Goal: Check status: Check status

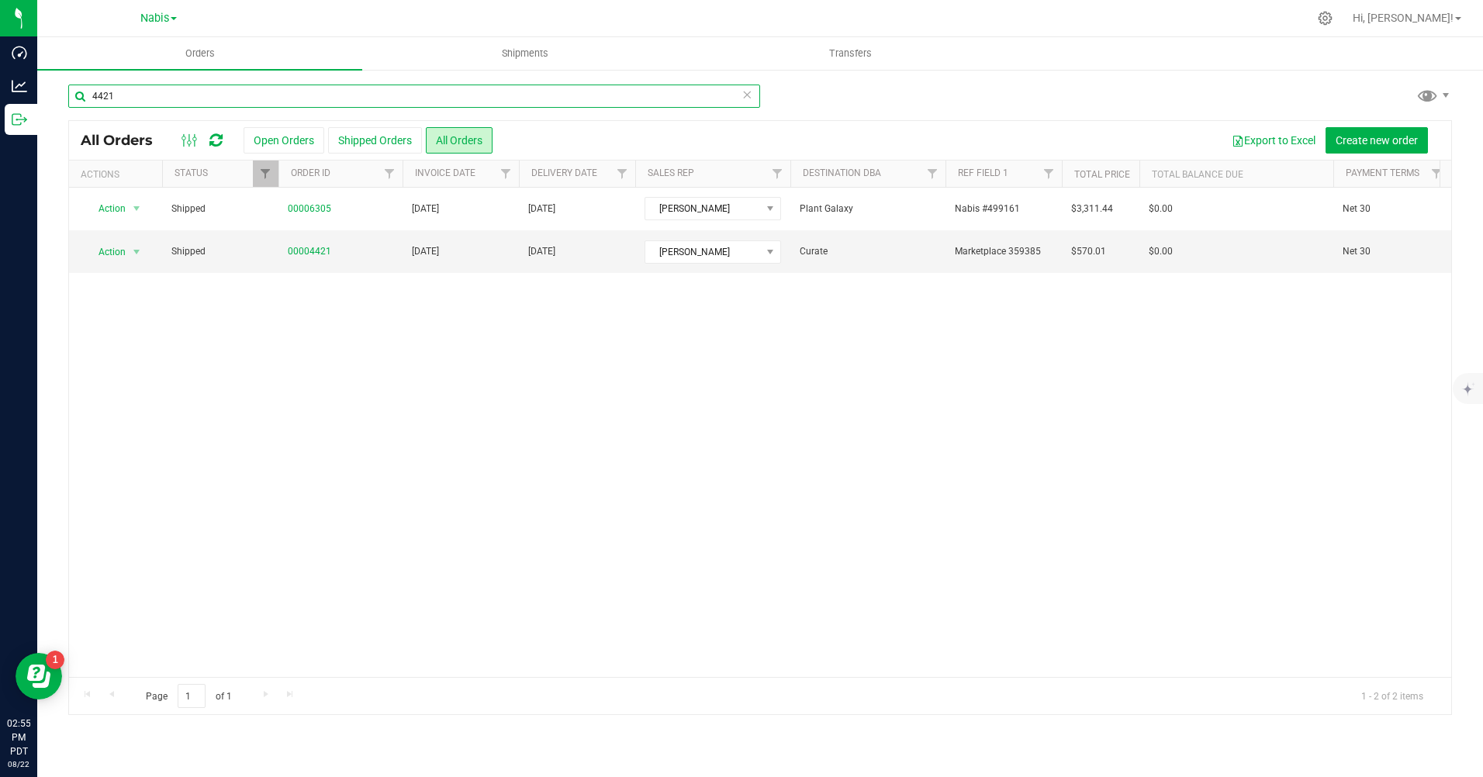
click at [307, 95] on input "4421" at bounding box center [414, 96] width 692 height 23
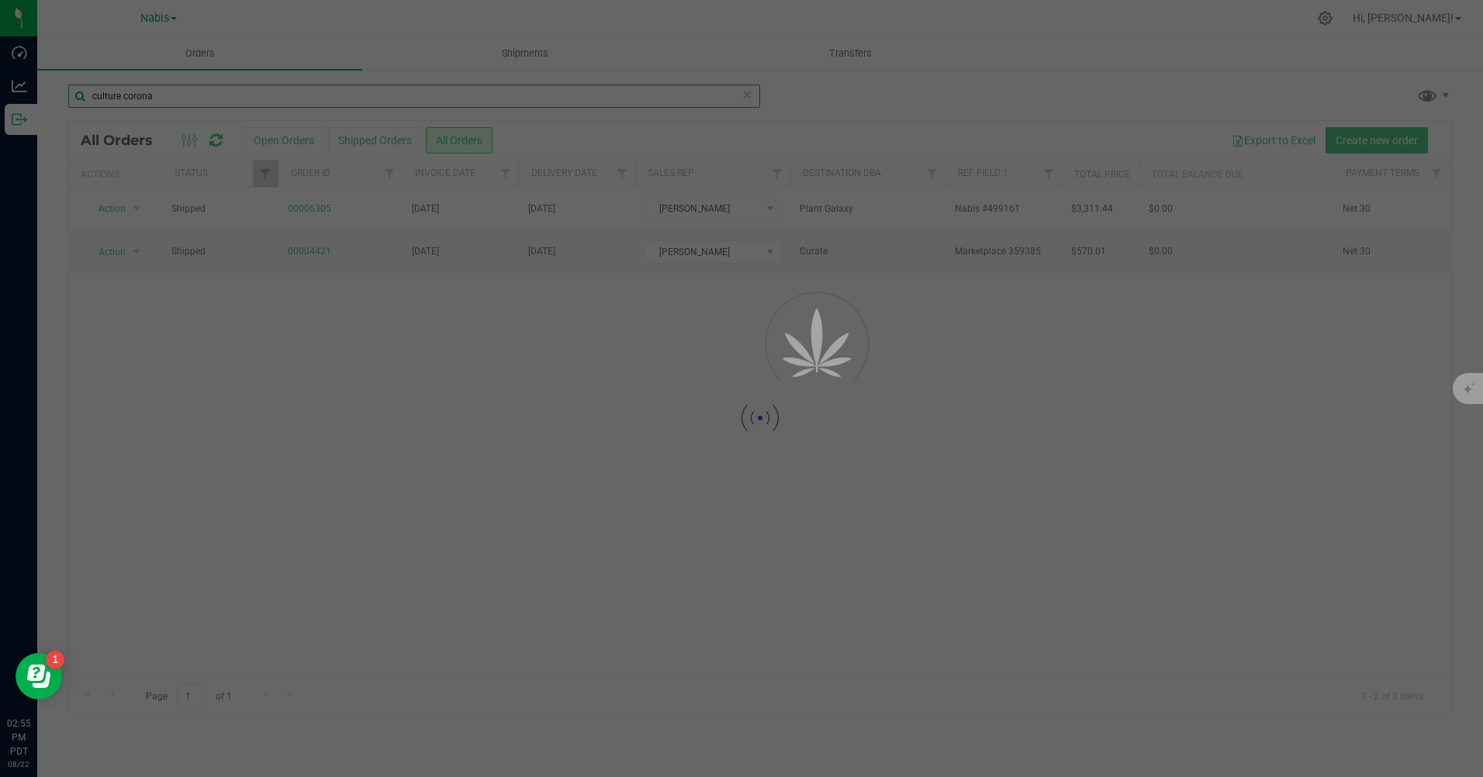
type input "culture corona"
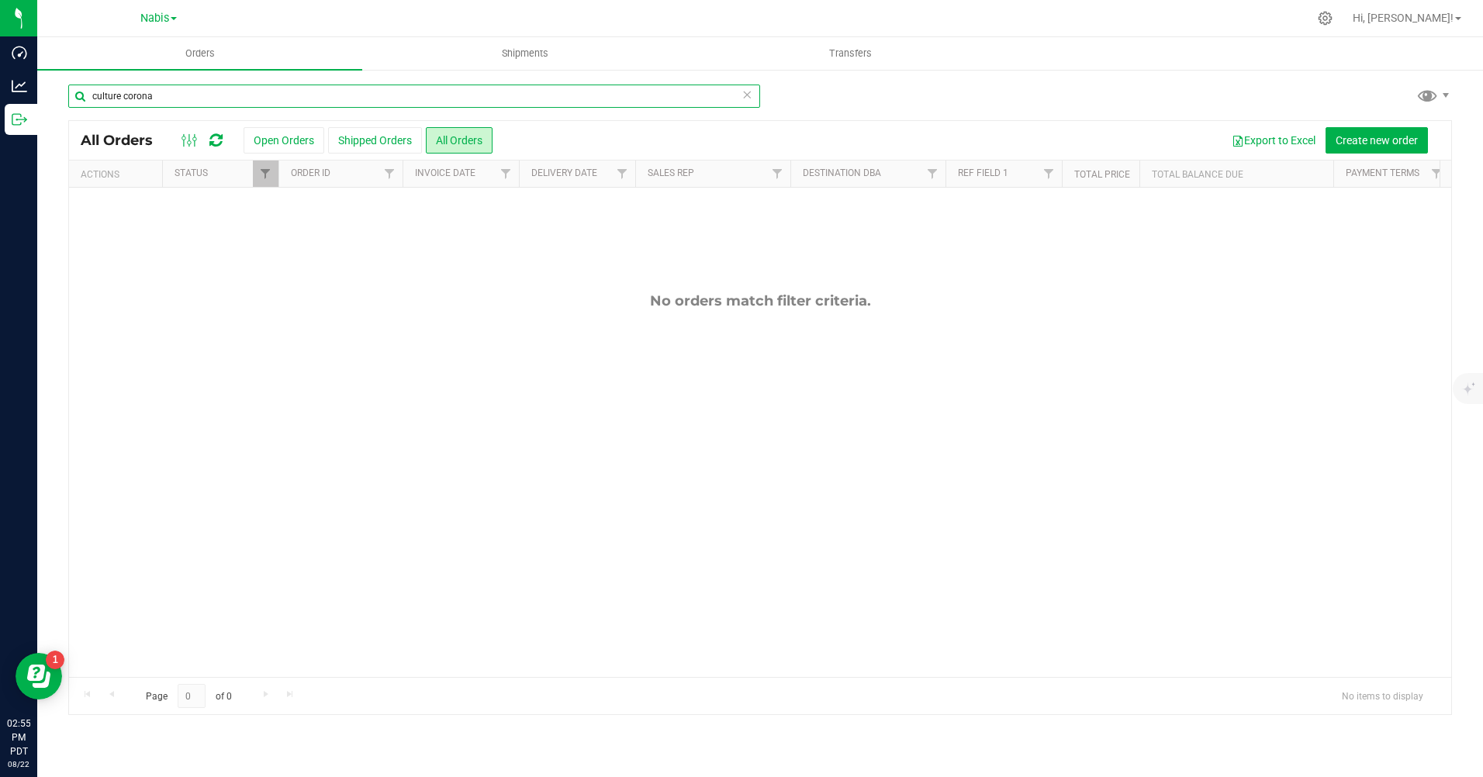
click at [168, 99] on input "culture corona" at bounding box center [414, 96] width 692 height 23
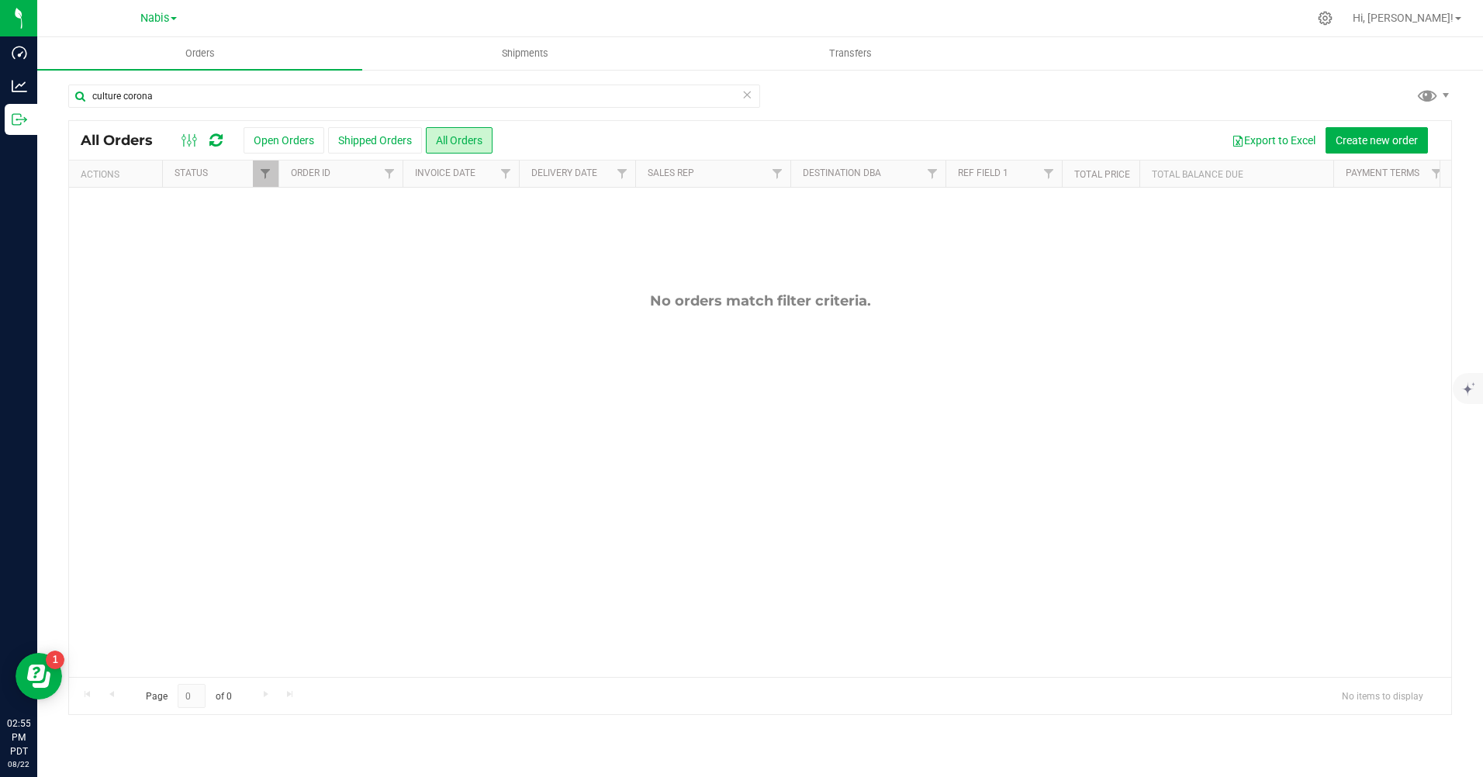
click at [177, 24] on div "Nabis" at bounding box center [158, 18] width 36 height 19
click at [147, 18] on span "Nabis" at bounding box center [154, 19] width 29 height 14
click at [151, 47] on link "MSR Supply" at bounding box center [158, 54] width 227 height 21
click at [164, 21] on span "MSR Supply" at bounding box center [154, 19] width 61 height 14
click at [139, 88] on link "Nabis" at bounding box center [158, 95] width 227 height 21
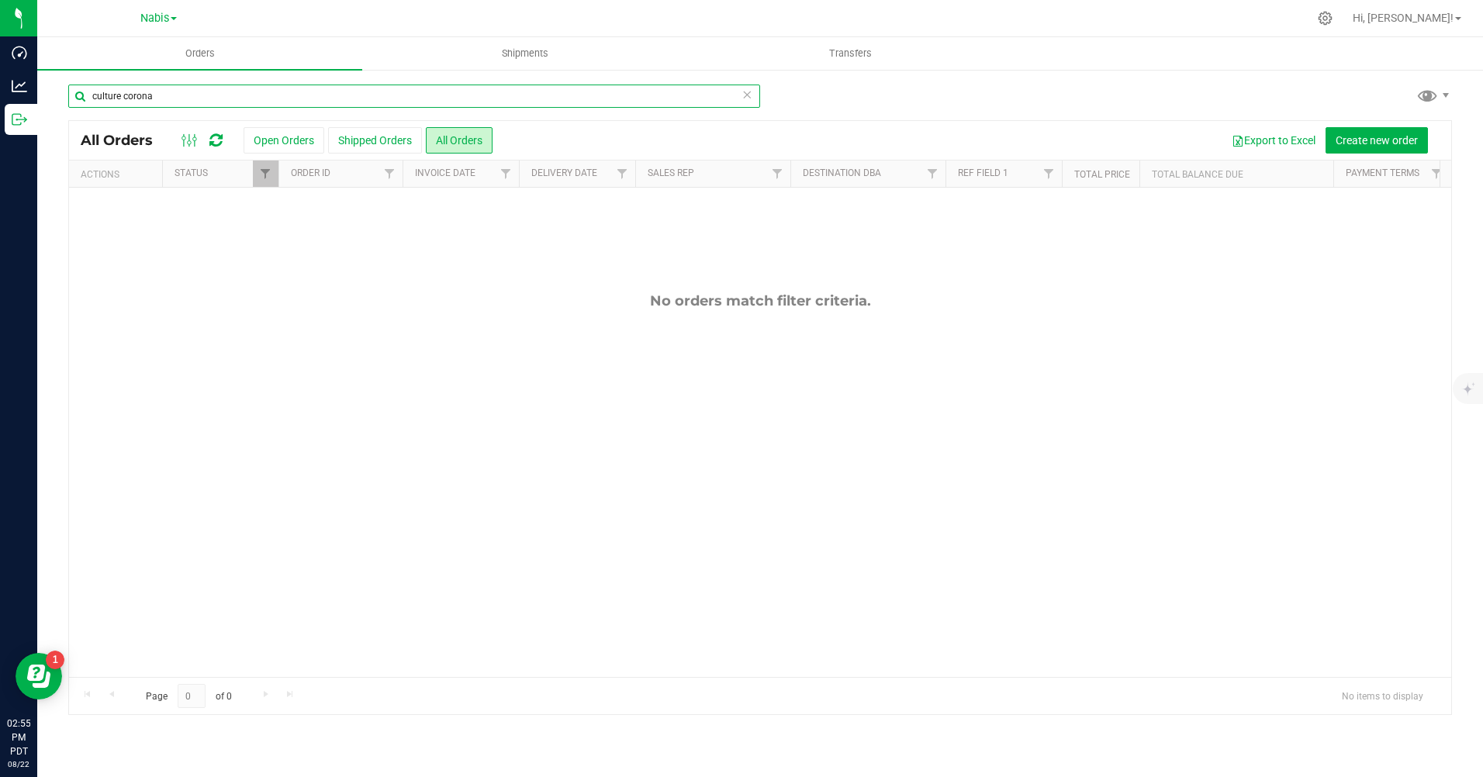
click at [151, 94] on input "culture corona" at bounding box center [414, 96] width 692 height 23
type input "culture"
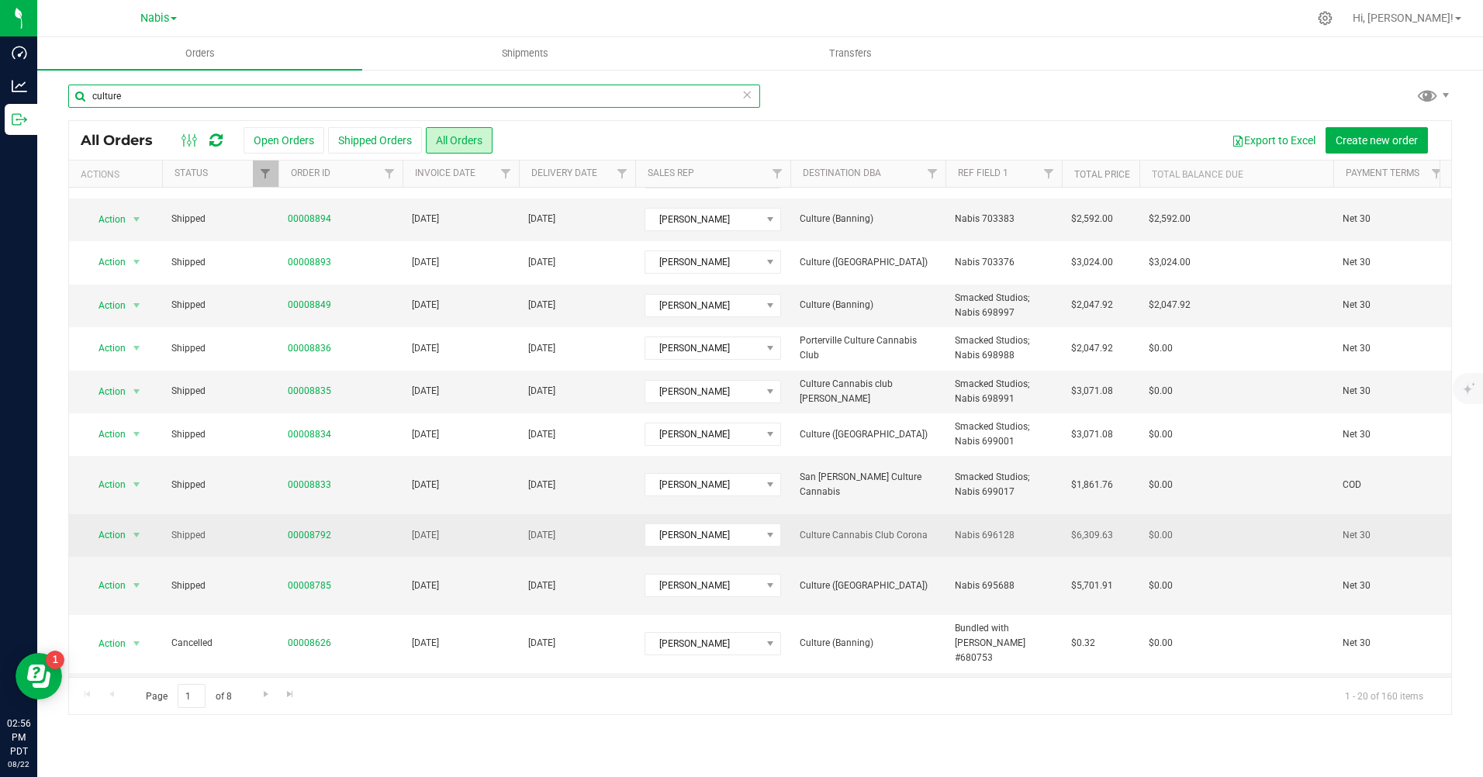
scroll to position [411, 0]
